Goal: Navigation & Orientation: Find specific page/section

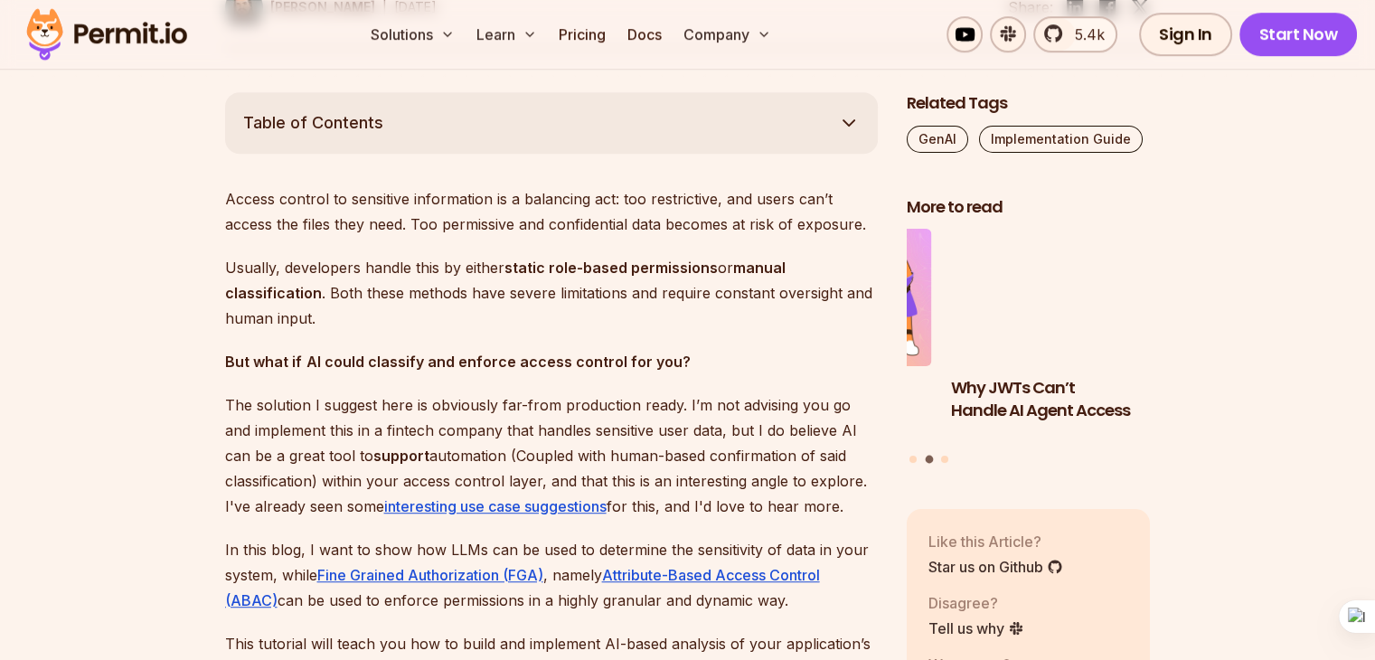
scroll to position [807, 0]
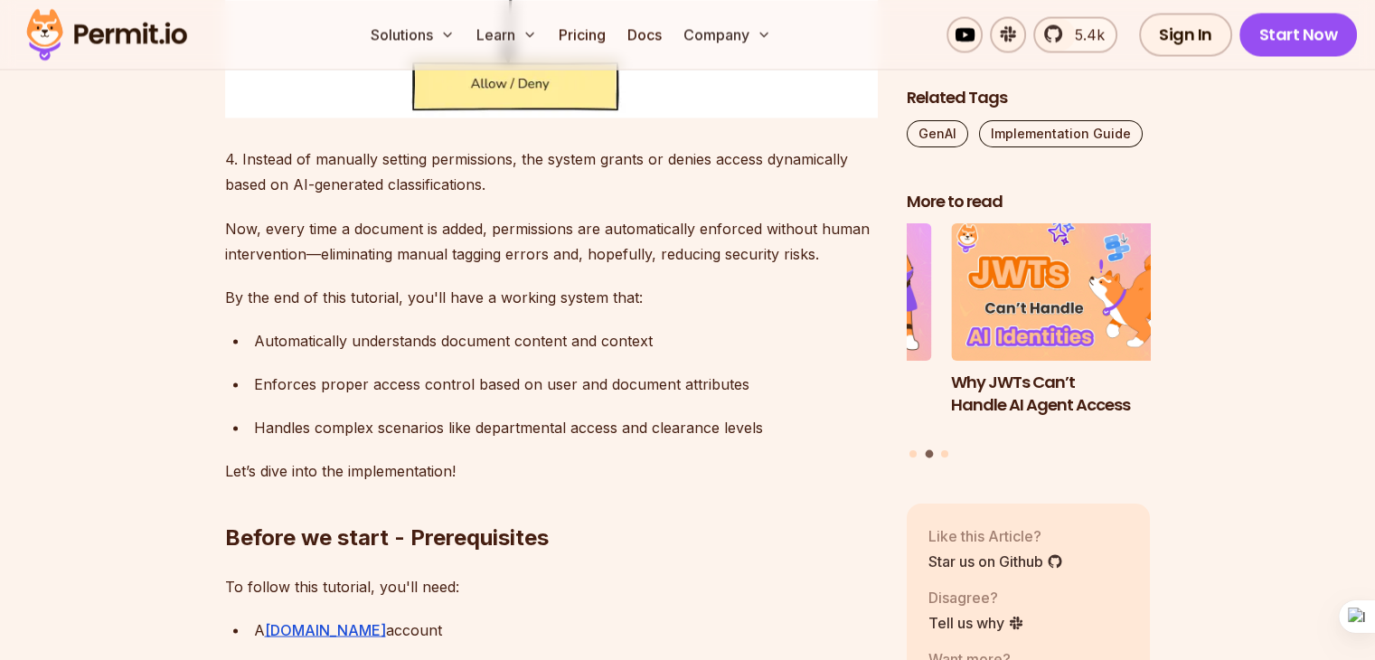
scroll to position [3218, 0]
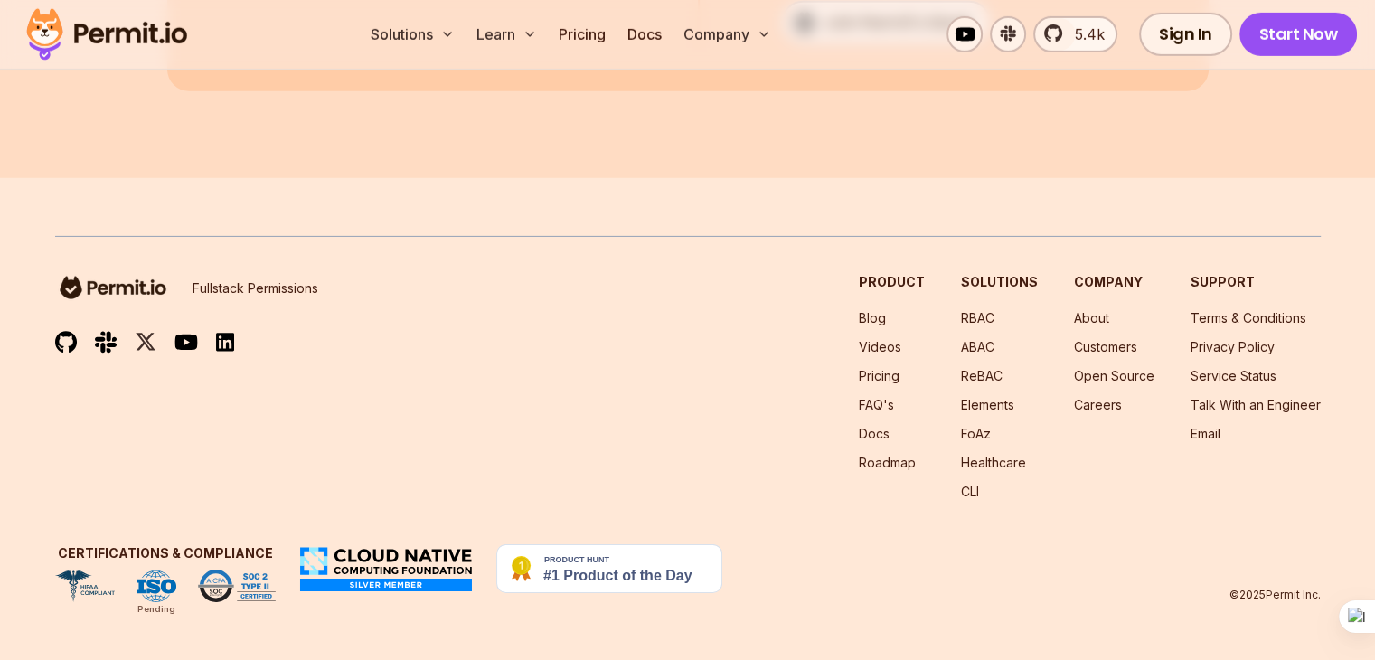
scroll to position [13939, 0]
click at [669, 39] on link "Docs" at bounding box center [644, 34] width 49 height 36
click at [859, 308] on nav "Product Blog Videos Pricing FAQ's Docs Roadmap" at bounding box center [892, 387] width 66 height 228
click at [859, 318] on link "Blog" at bounding box center [872, 317] width 27 height 15
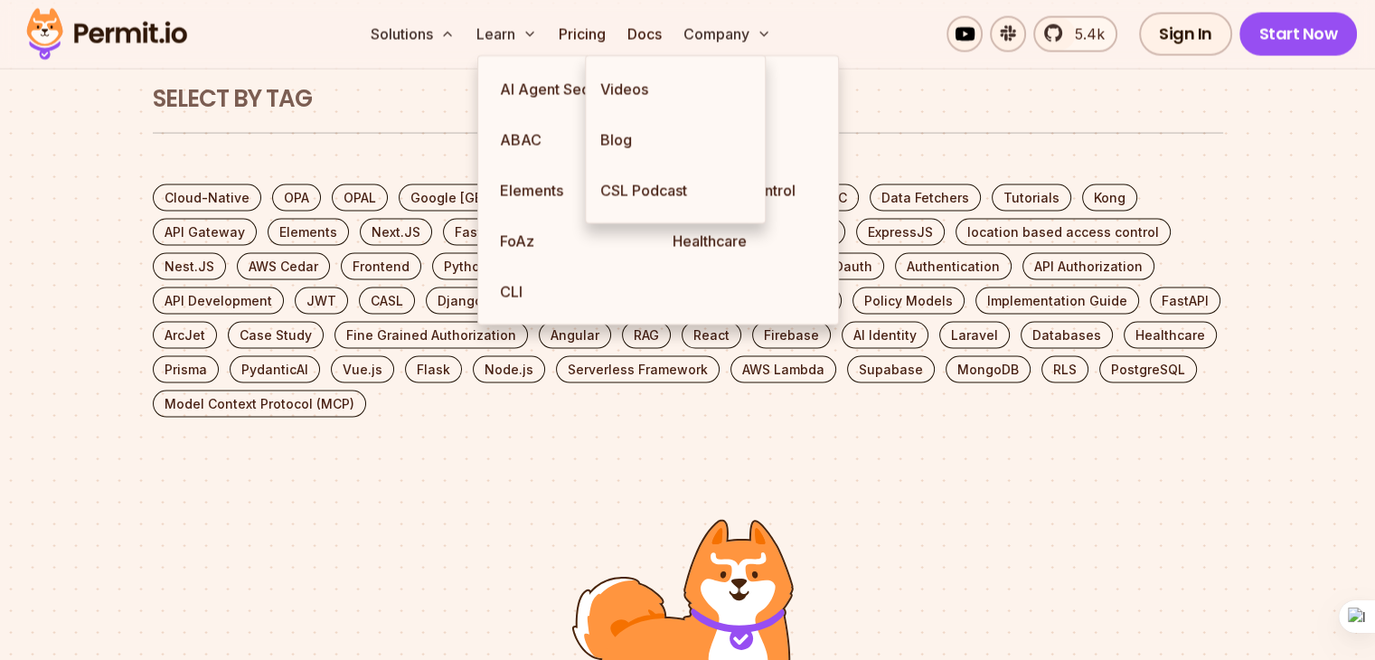
scroll to position [4308, 0]
